Goal: Book appointment/travel/reservation

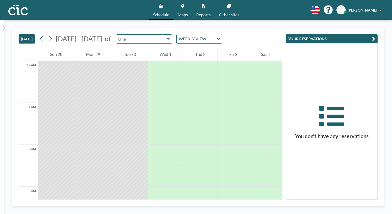
click at [119, 35] on input "text" at bounding box center [141, 39] width 50 height 9
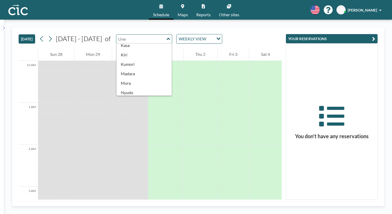
scroll to position [43, 0]
type input "Madara"
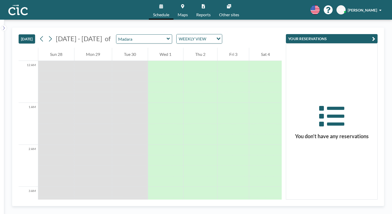
drag, startPoint x: 126, startPoint y: 51, endPoint x: 126, endPoint y: 60, distance: 9.7
click at [126, 61] on div at bounding box center [130, 82] width 36 height 42
drag, startPoint x: 126, startPoint y: 53, endPoint x: 126, endPoint y: 65, distance: 11.3
click at [126, 65] on div at bounding box center [130, 82] width 36 height 42
drag, startPoint x: 128, startPoint y: 51, endPoint x: 128, endPoint y: 71, distance: 19.9
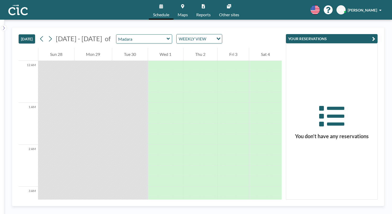
click at [128, 71] on div at bounding box center [130, 82] width 36 height 42
click at [168, 48] on div "Wed 1" at bounding box center [165, 54] width 35 height 13
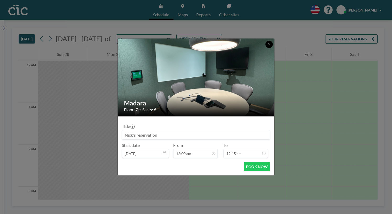
click at [266, 48] on button at bounding box center [269, 44] width 7 height 7
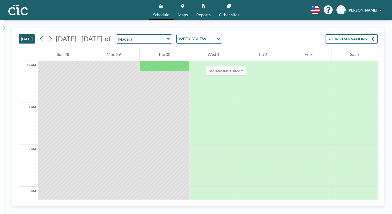
click at [162, 48] on div "Tue 30" at bounding box center [164, 54] width 49 height 13
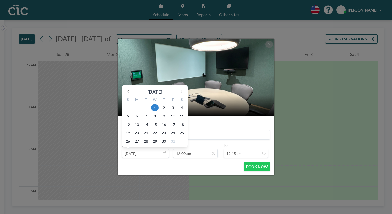
drag, startPoint x: 166, startPoint y: 144, endPoint x: 173, endPoint y: 131, distance: 15.0
click at [169, 151] on span "[DATE] [DATE] S M T W T F S 28 29 30 1 2 3 4 5 6 7 8 9 10 11 12 13 14 15 16 17 …" at bounding box center [145, 153] width 47 height 5
click at [132, 88] on icon at bounding box center [128, 91] width 7 height 7
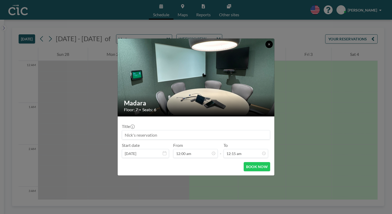
click at [266, 48] on button at bounding box center [269, 44] width 7 height 7
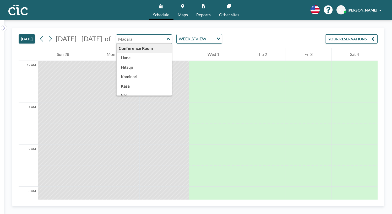
click at [116, 35] on input "text" at bounding box center [141, 39] width 50 height 9
type input "Madara"
click at [39, 35] on icon at bounding box center [41, 39] width 5 height 8
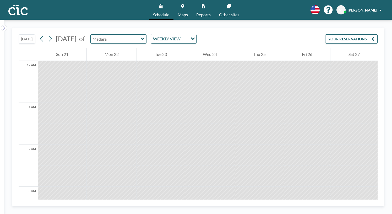
click at [117, 35] on input "text" at bounding box center [116, 39] width 50 height 9
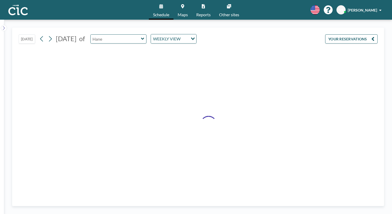
type input "Hane"
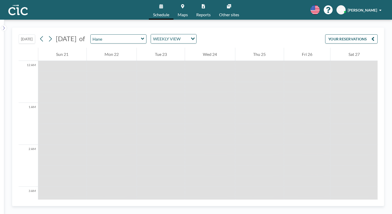
click at [184, 4] on icon at bounding box center [182, 6] width 3 height 4
